Goal: Book appointment/travel/reservation

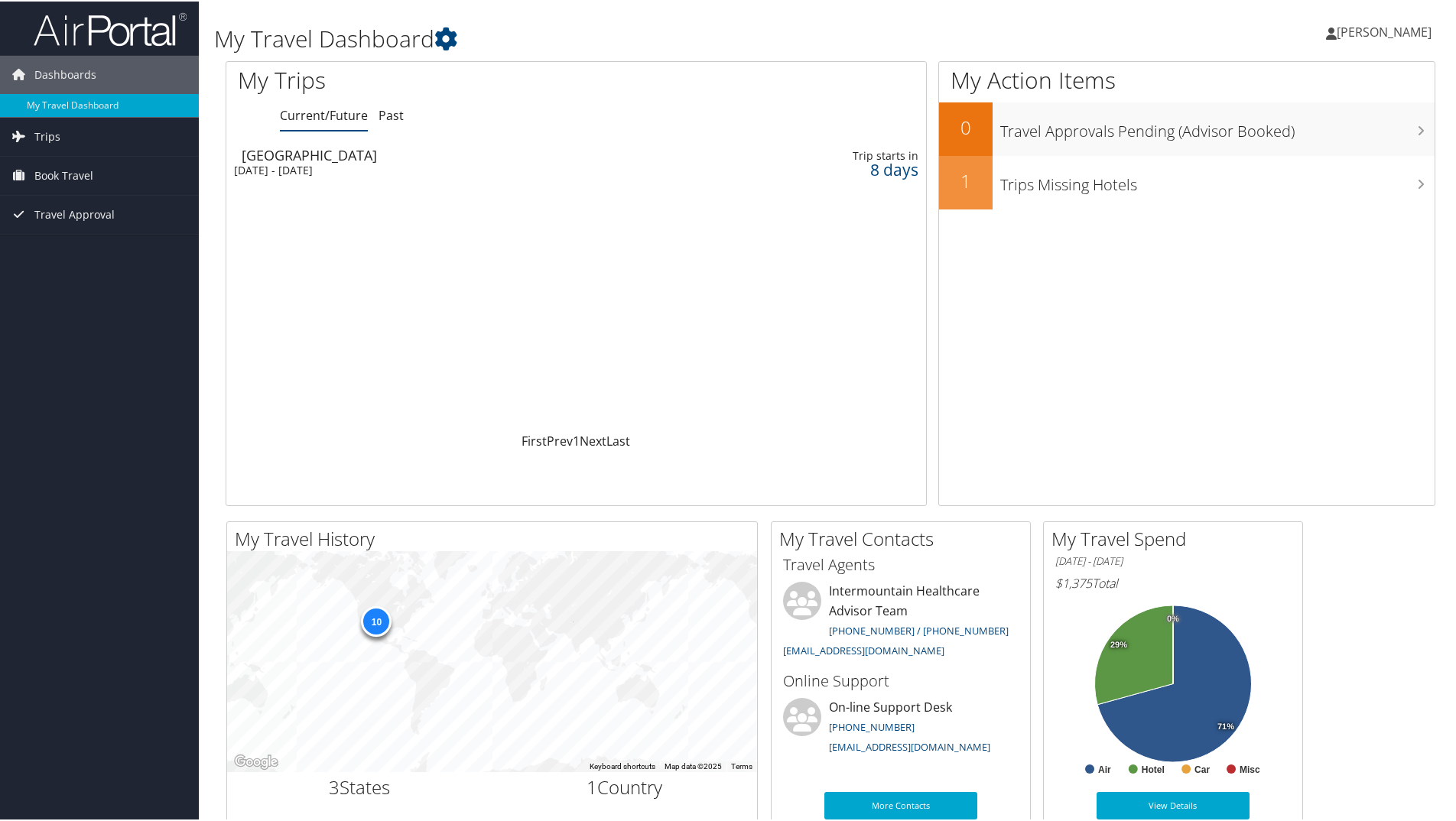
click at [298, 160] on td "Madison Tue 9 Sep 2025 - Fri 12 Sep 2025" at bounding box center [446, 161] width 439 height 43
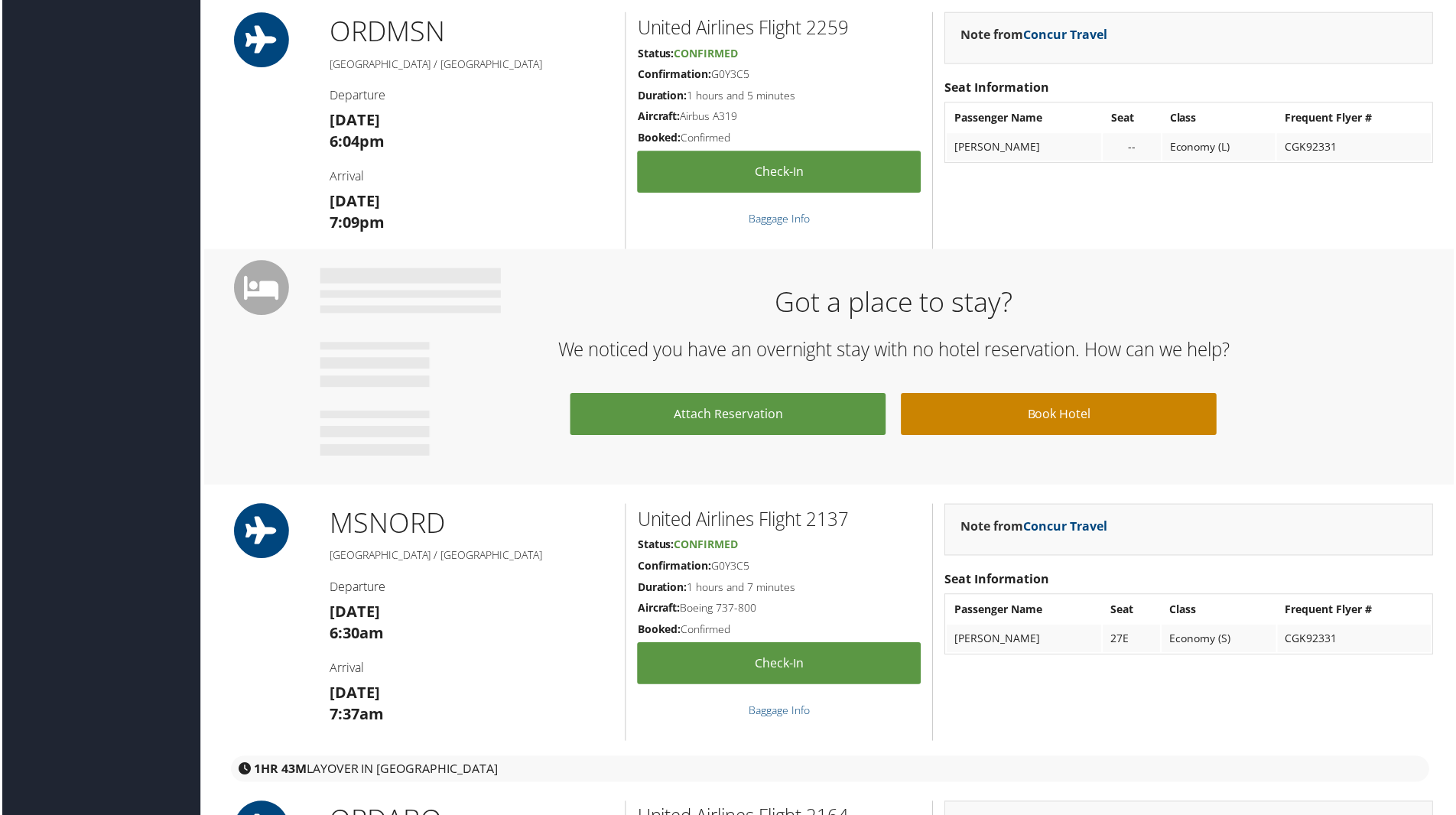
scroll to position [745, 0]
click at [1030, 410] on link "Book Hotel" at bounding box center [1059, 414] width 316 height 42
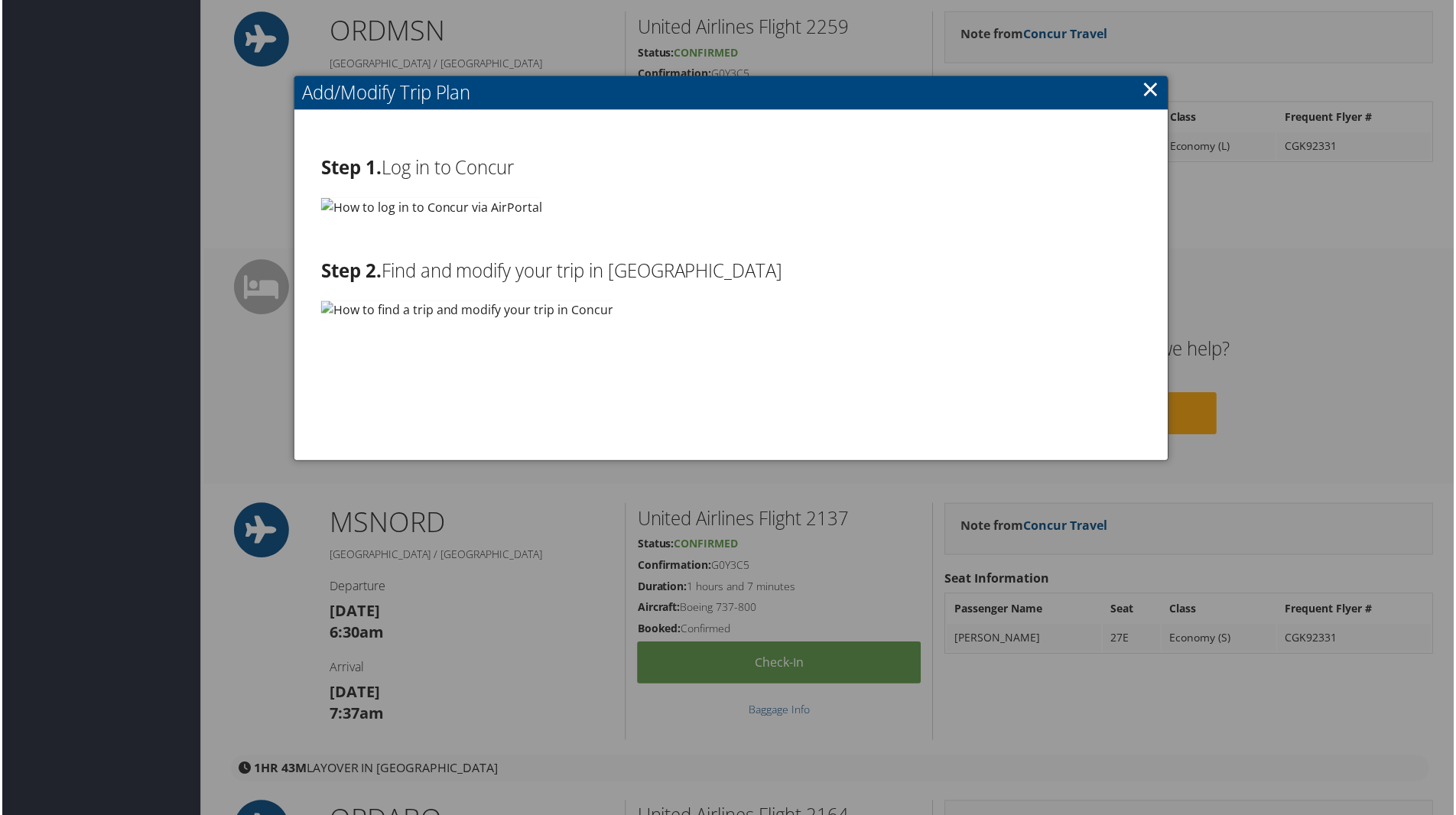
click at [460, 213] on img at bounding box center [430, 207] width 222 height 19
click at [378, 206] on img at bounding box center [430, 207] width 222 height 19
click at [413, 312] on img at bounding box center [466, 310] width 293 height 19
click at [1143, 93] on link "×" at bounding box center [1152, 89] width 18 height 31
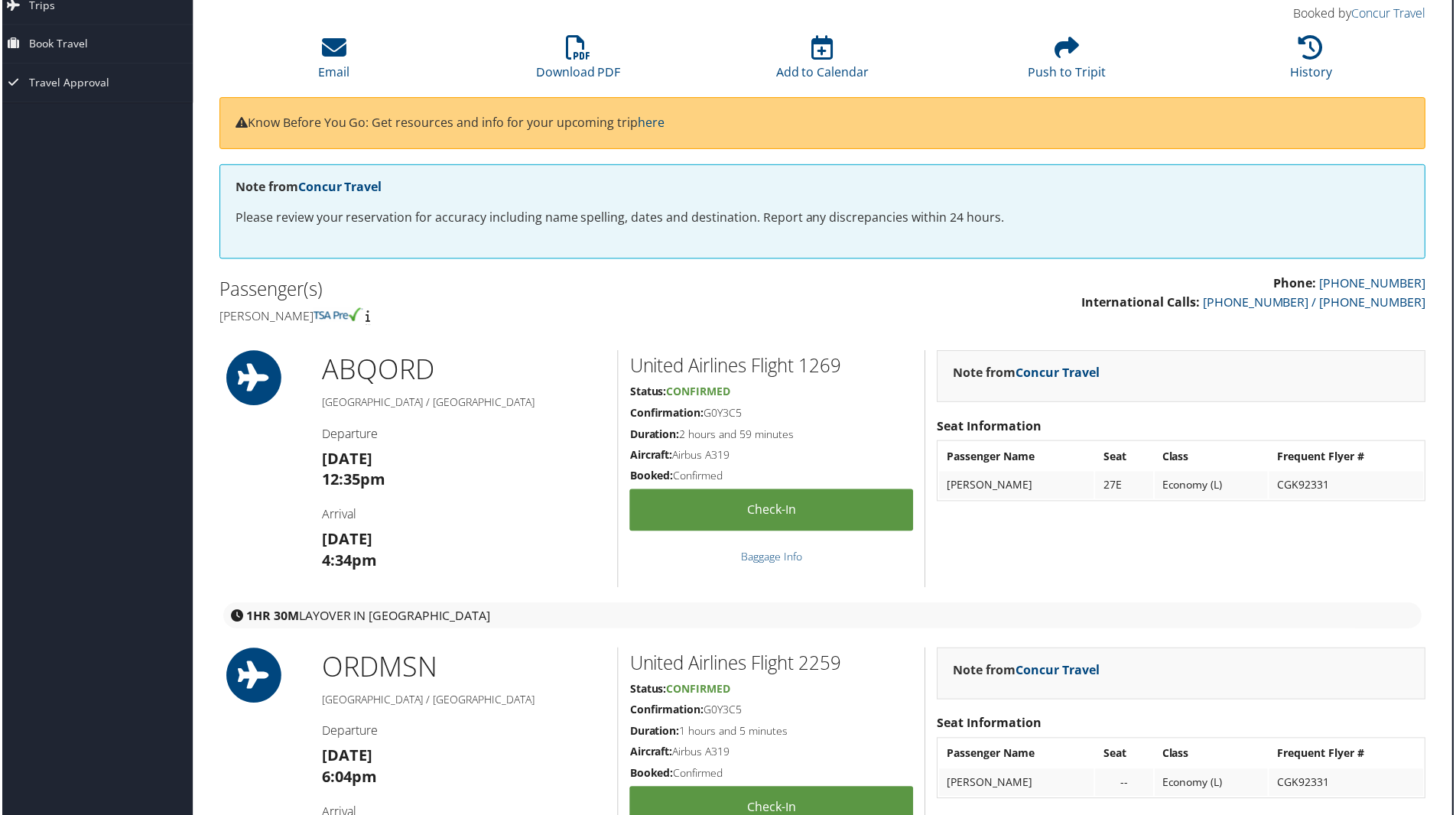
scroll to position [0, 8]
